Goal: Complete application form

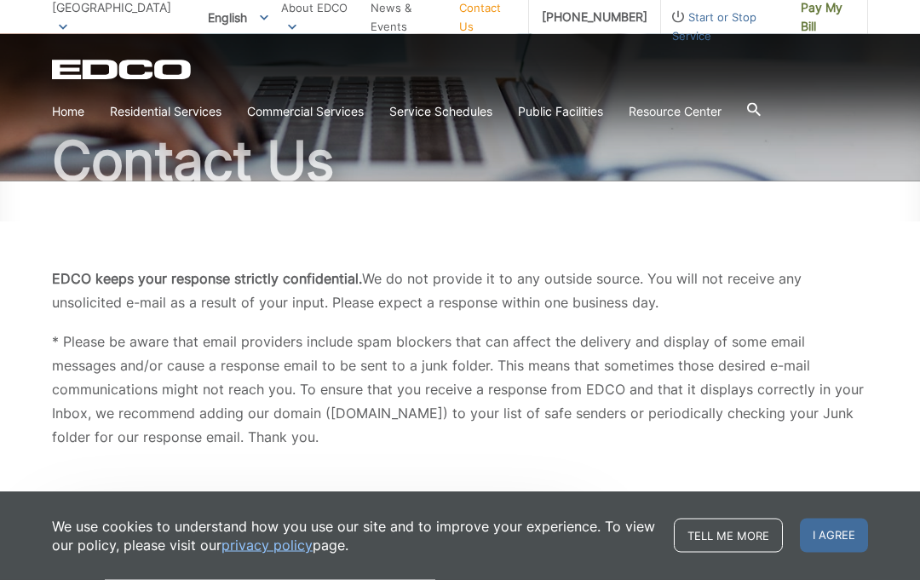
scroll to position [145, 0]
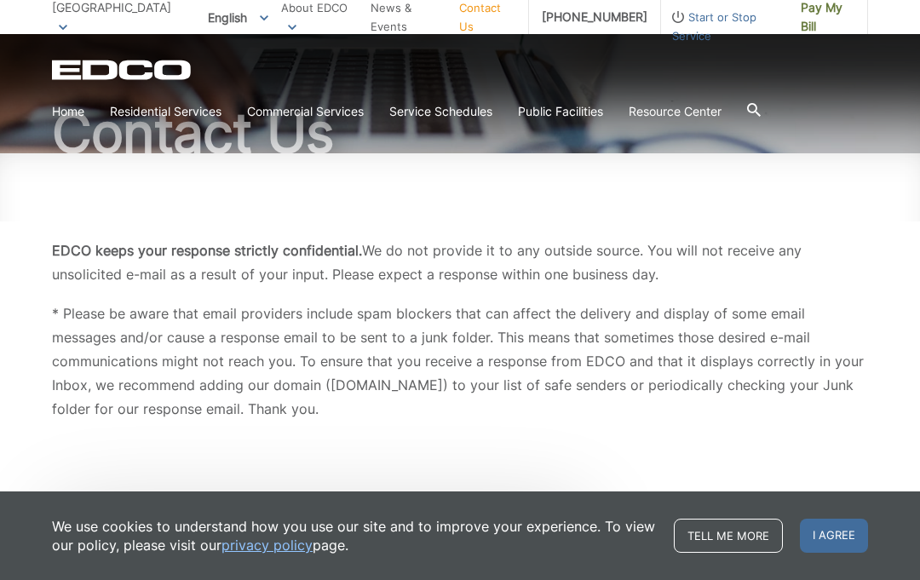
click at [707, 553] on link "Tell me more" at bounding box center [728, 536] width 109 height 34
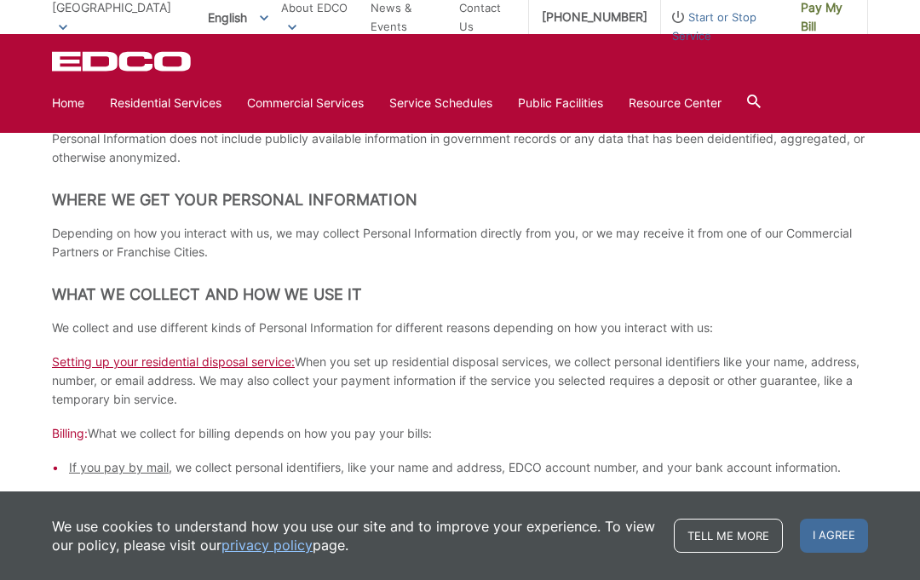
scroll to position [604, 0]
click at [0, 0] on link "Trash" at bounding box center [0, 0] width 0 height 0
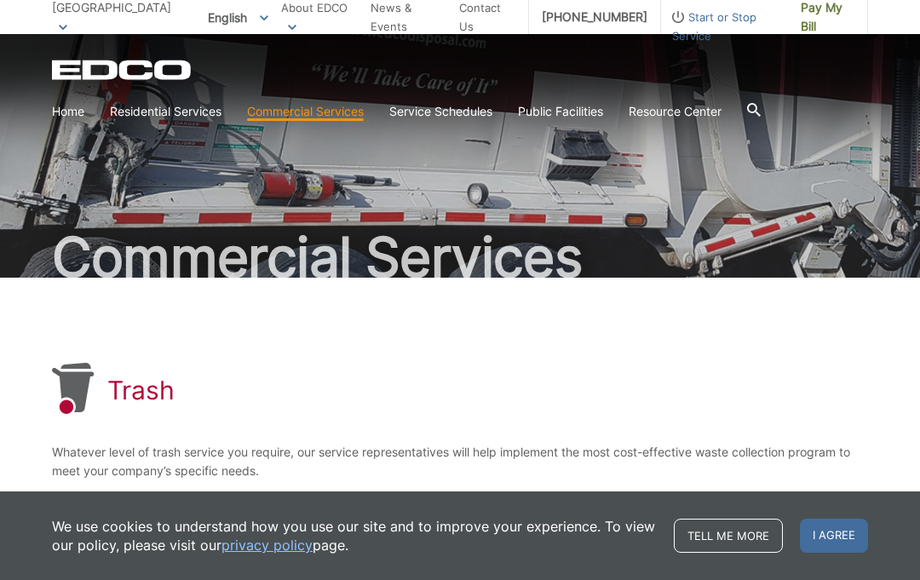
scroll to position [21, 0]
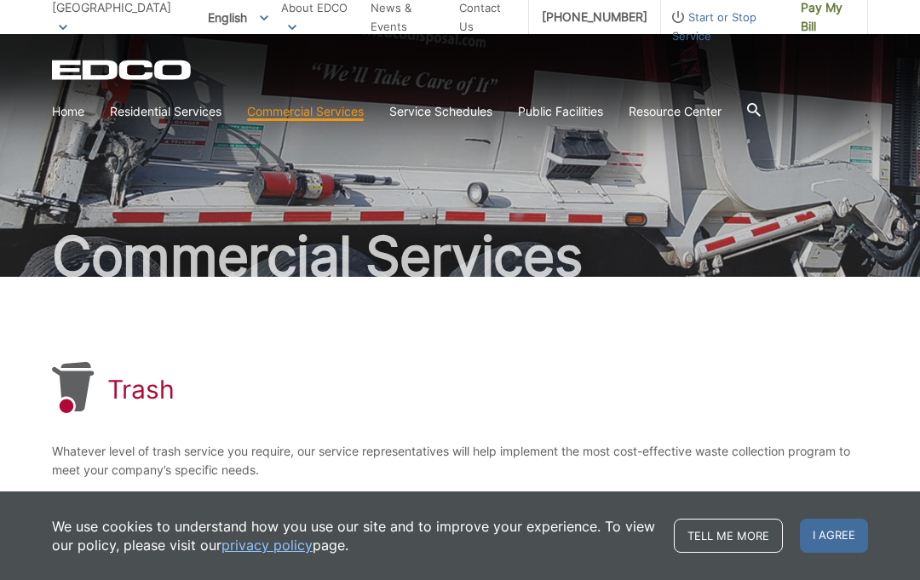
click at [76, 113] on link "Home" at bounding box center [68, 111] width 32 height 19
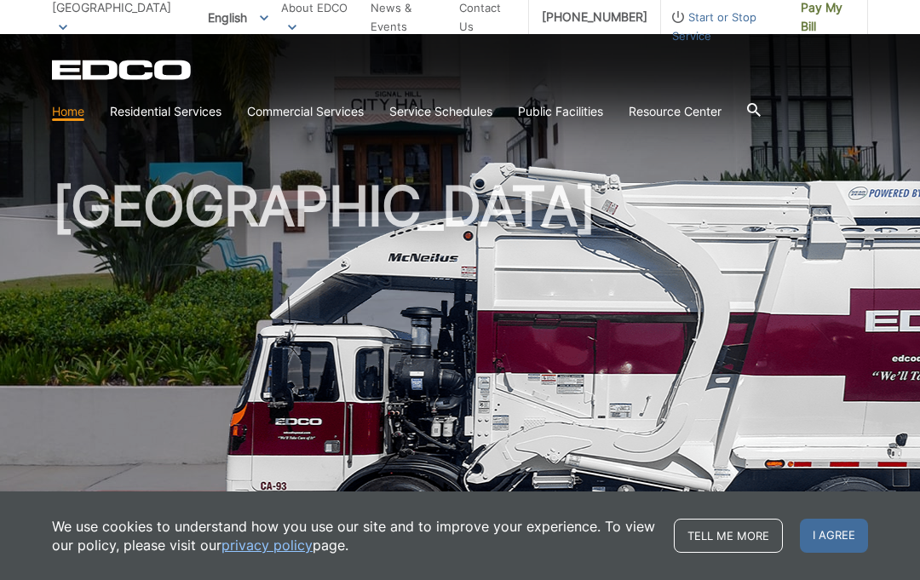
click at [808, 538] on span "I agree" at bounding box center [834, 536] width 68 height 34
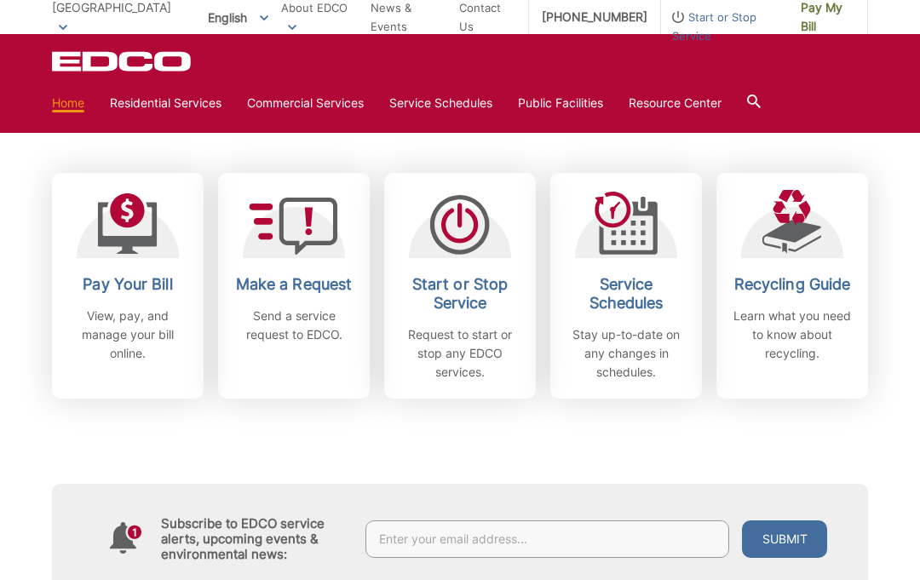
scroll to position [461, 0]
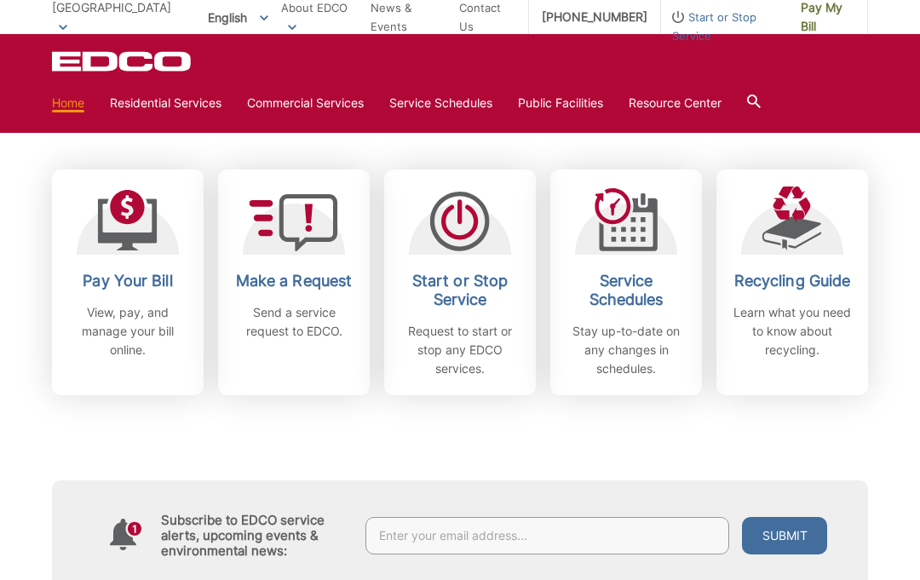
click at [322, 280] on h2 "Make a Request" at bounding box center [294, 281] width 126 height 19
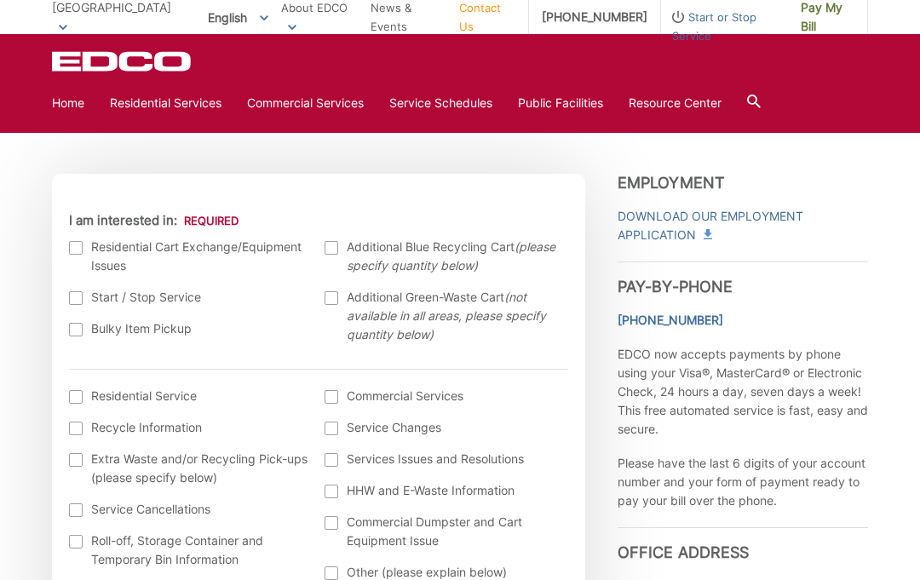
scroll to position [475, 0]
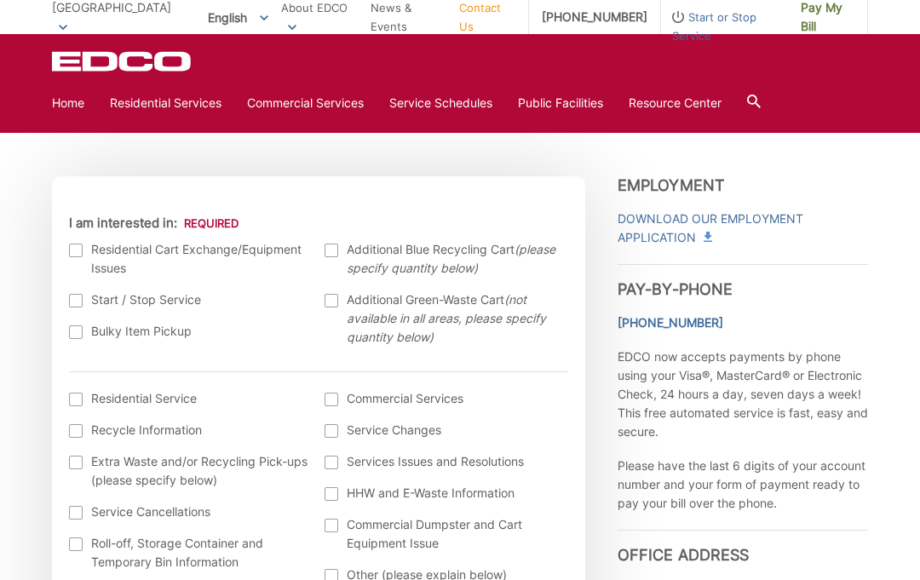
click at [74, 256] on div at bounding box center [76, 251] width 14 height 14
click at [0, 0] on input "I am interested in:" at bounding box center [0, 0] width 0 height 0
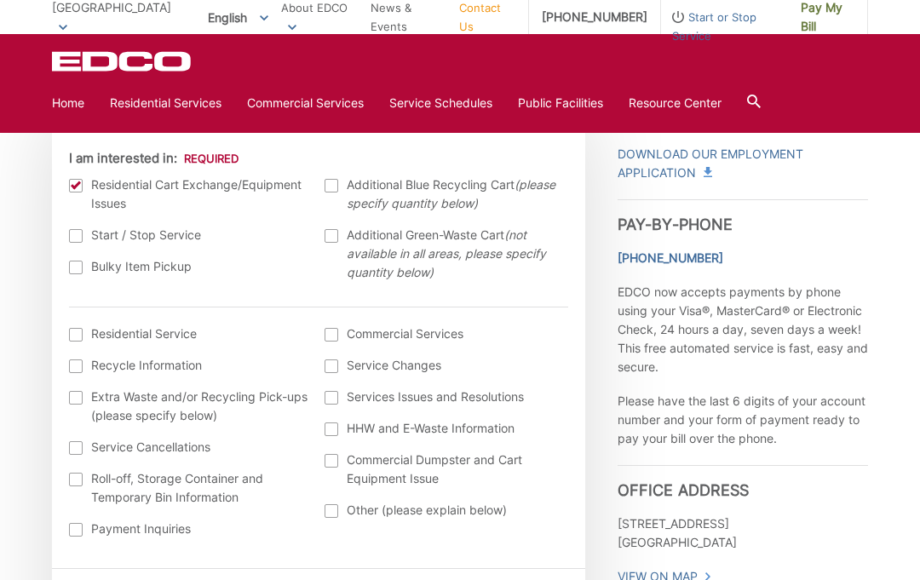
scroll to position [535, 0]
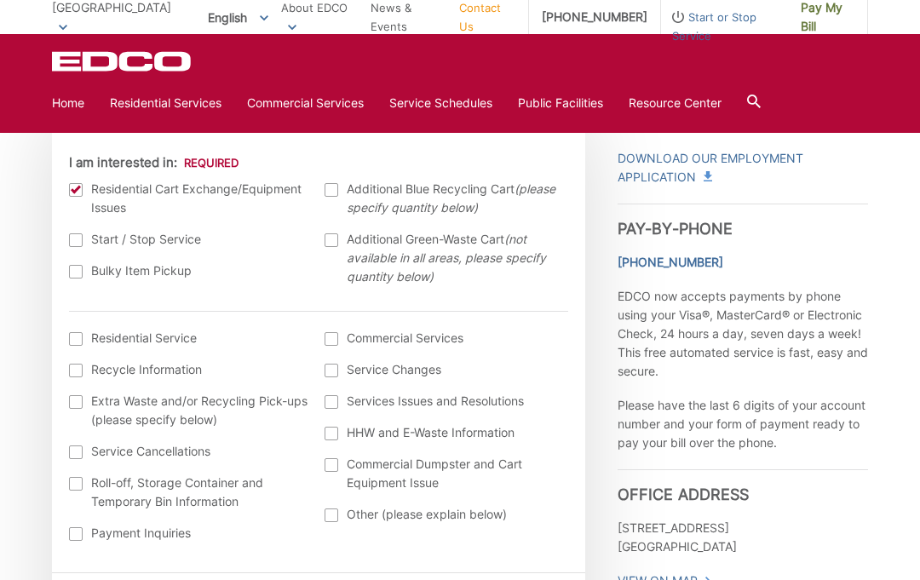
click at [76, 279] on label "Bulky Item Pickup" at bounding box center [188, 271] width 239 height 19
click at [0, 0] on input "Bulky Item Pickup" at bounding box center [0, 0] width 0 height 0
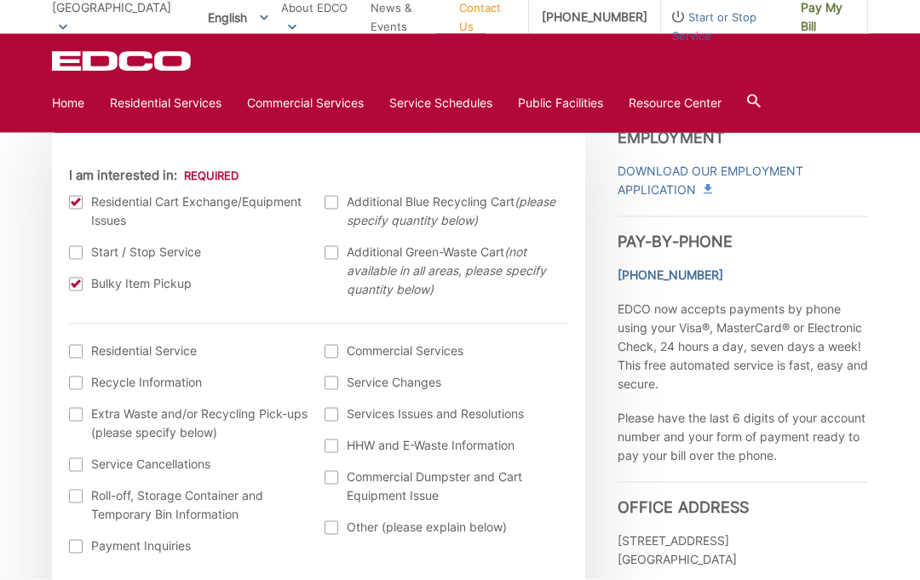
scroll to position [526, 0]
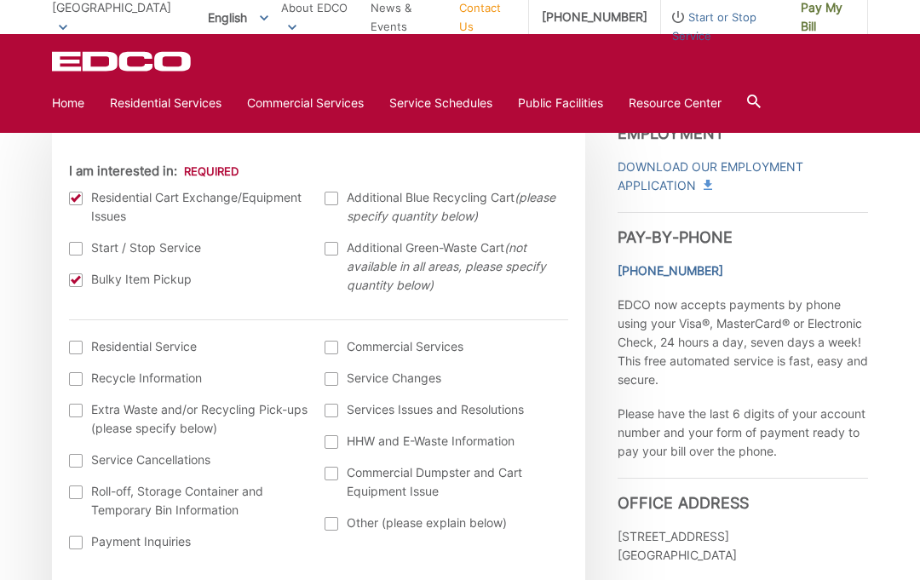
click at [348, 352] on label "Commercial Services" at bounding box center [444, 346] width 239 height 19
click at [0, 0] on input "Commercial Services" at bounding box center [0, 0] width 0 height 0
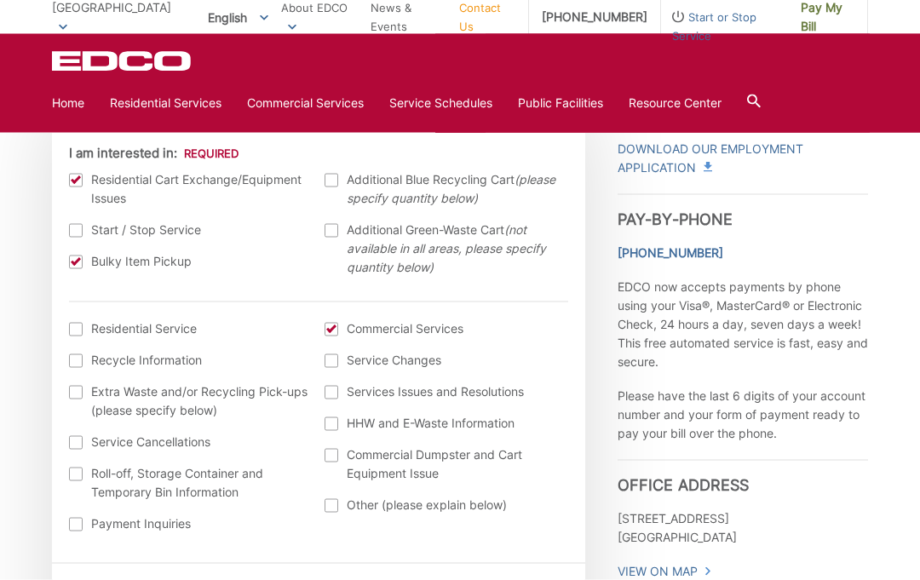
scroll to position [538, 0]
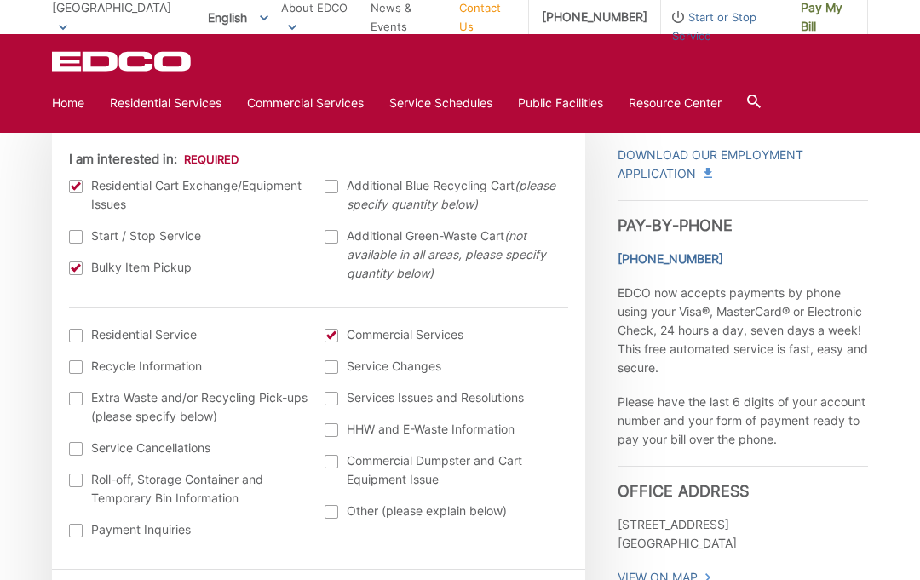
click at [331, 463] on div at bounding box center [332, 462] width 14 height 14
click at [0, 0] on input "Commercial Dumpster and Cart Equipment Issue" at bounding box center [0, 0] width 0 height 0
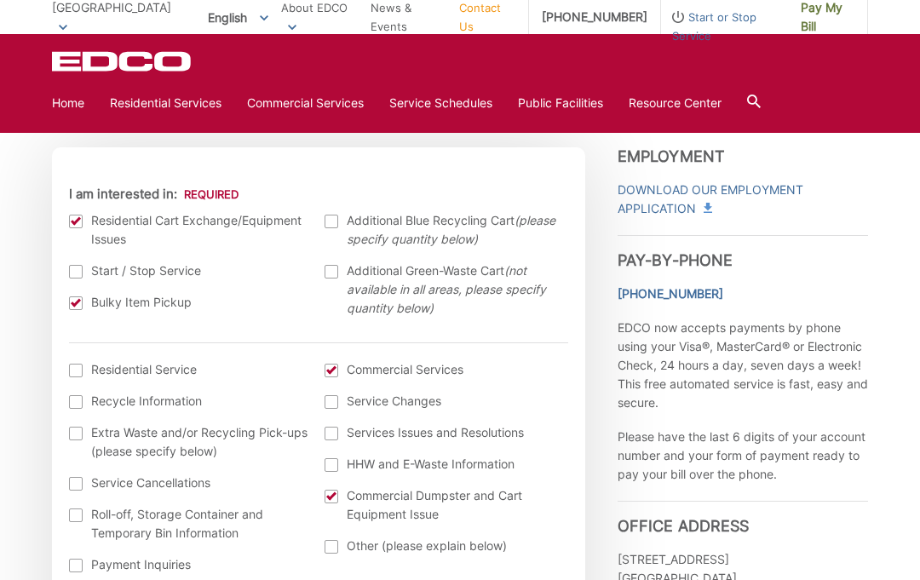
scroll to position [471, 0]
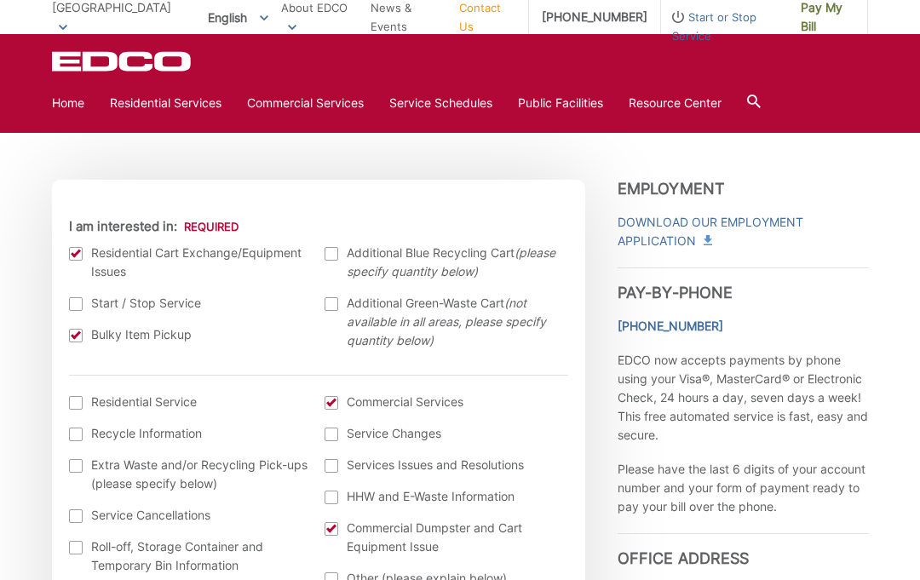
click at [88, 258] on label "Residential Cart Exchange/Equipment Issues" at bounding box center [188, 262] width 239 height 37
click at [0, 0] on input "I am interested in:" at bounding box center [0, 0] width 0 height 0
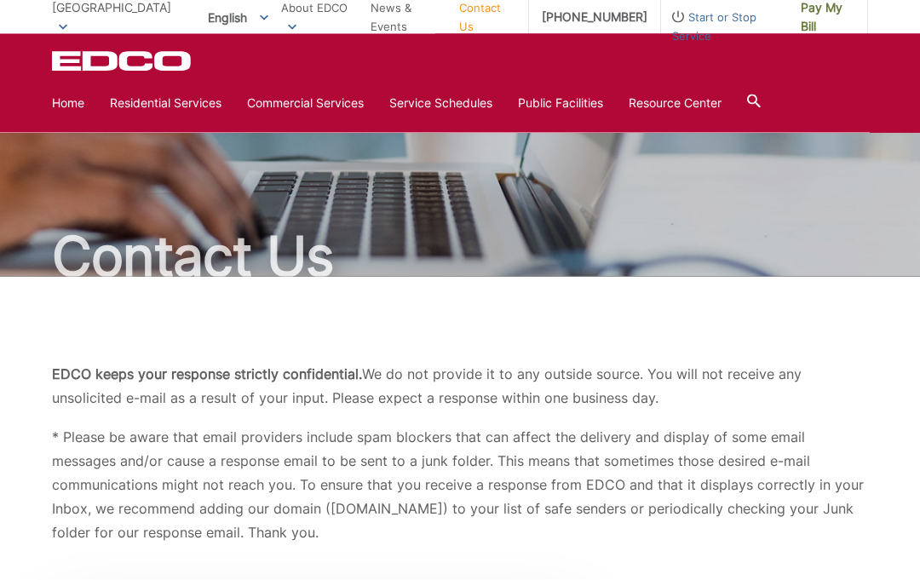
scroll to position [0, 0]
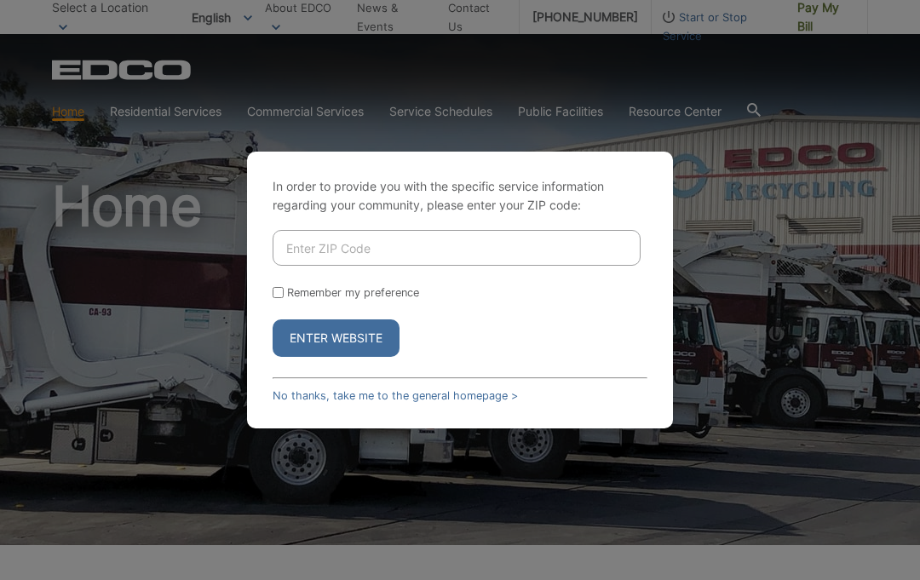
click at [307, 266] on input "Enter ZIP Code" at bounding box center [457, 248] width 368 height 36
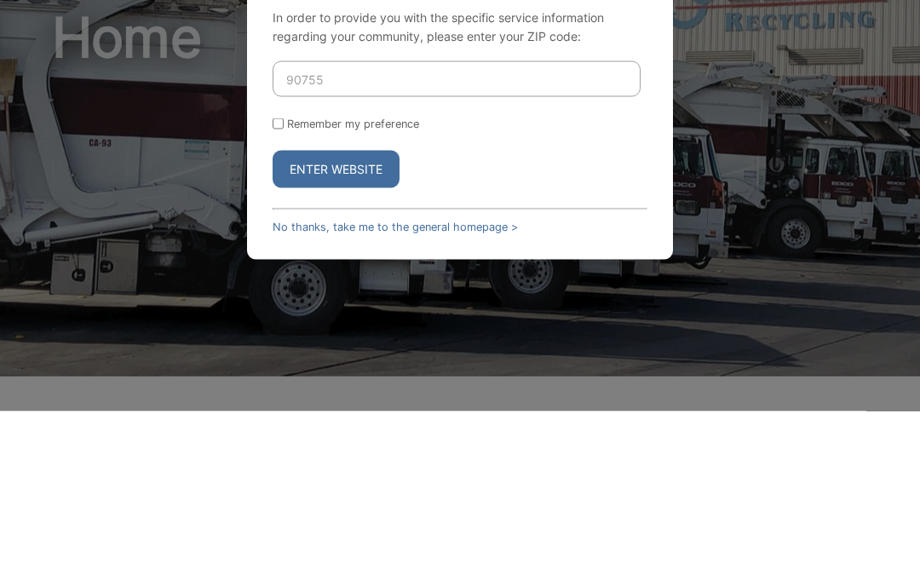
type input "90755"
click at [284, 287] on input "Remember my preference" at bounding box center [278, 292] width 11 height 11
checkbox input "true"
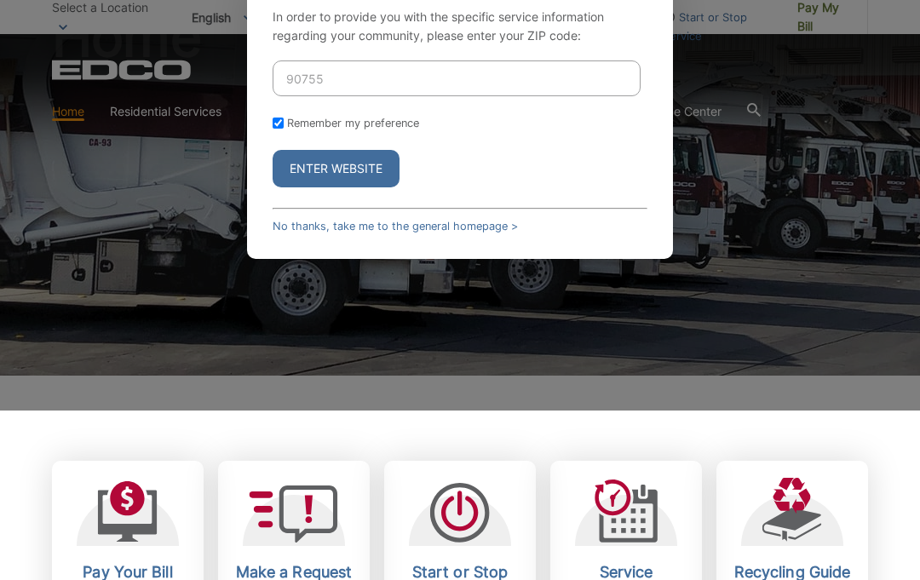
click at [344, 187] on button "Enter Website" at bounding box center [336, 168] width 127 height 37
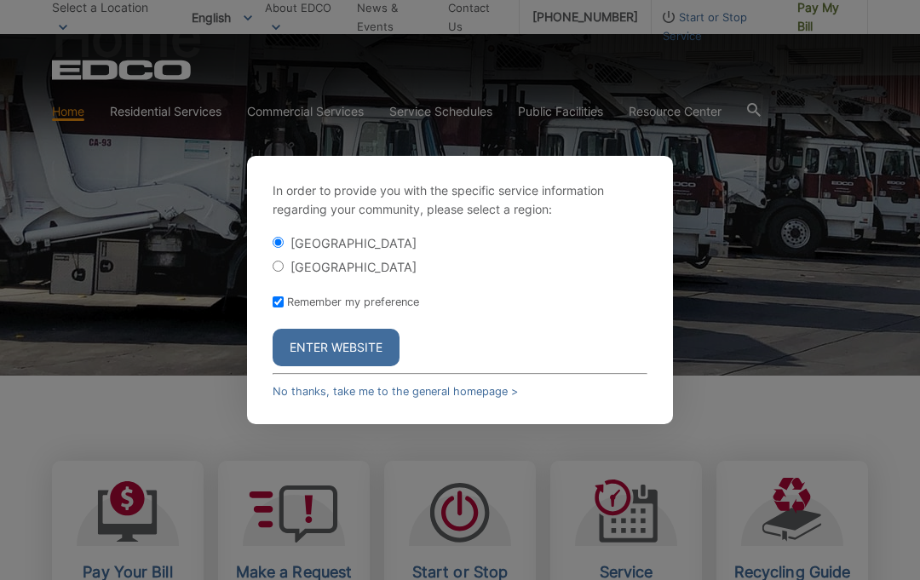
click at [325, 366] on button "Enter Website" at bounding box center [336, 347] width 127 height 37
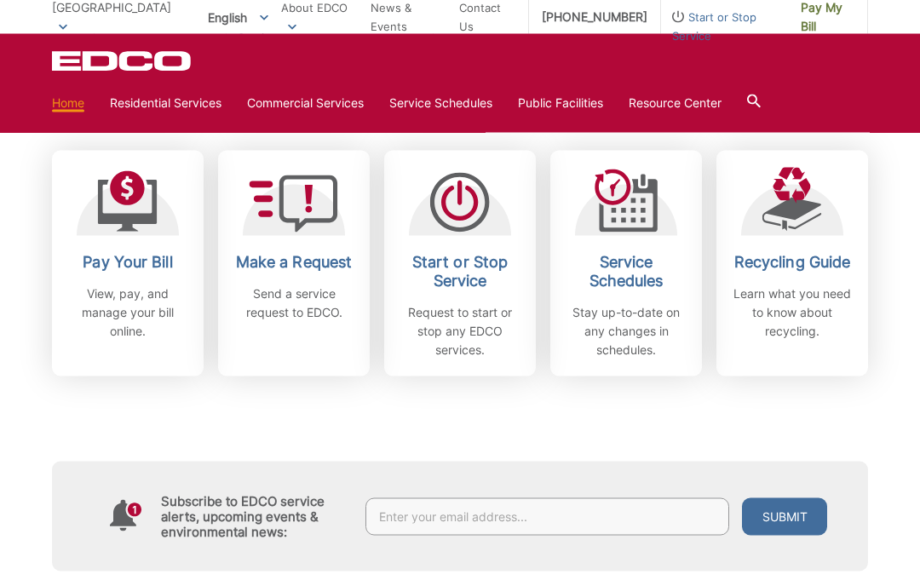
scroll to position [479, 0]
